Goal: Information Seeking & Learning: Learn about a topic

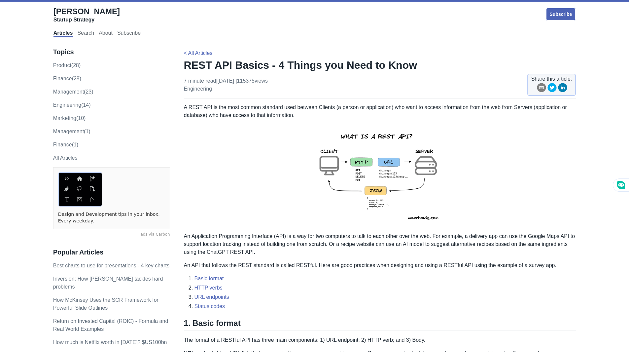
click at [377, 164] on img at bounding box center [380, 176] width 145 height 102
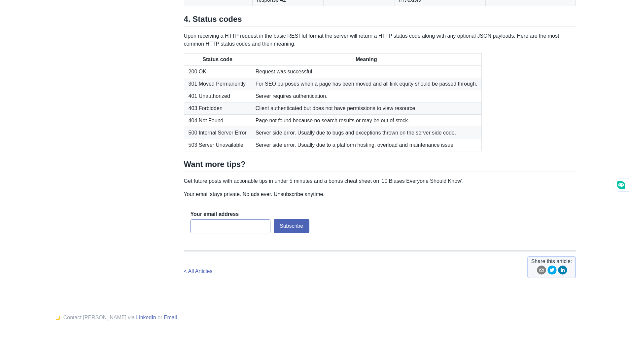
scroll to position [1052, 0]
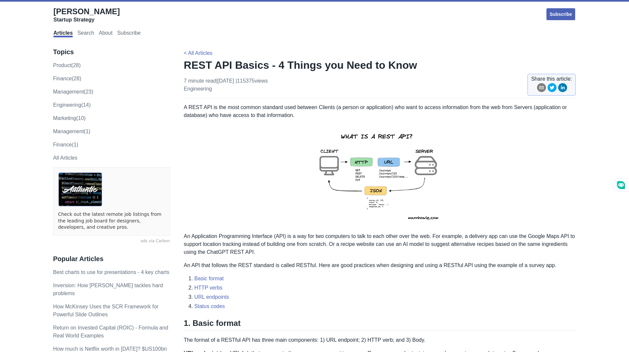
click at [381, 166] on img at bounding box center [380, 176] width 145 height 102
